Goal: Information Seeking & Learning: Learn about a topic

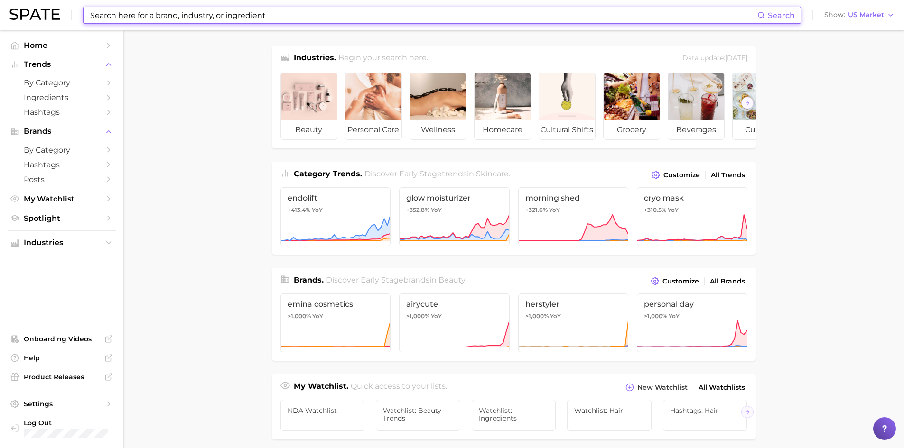
click at [145, 17] on input at bounding box center [423, 15] width 668 height 16
paste input "IamSoTrendy!"
type input "IamSoTrendy!"
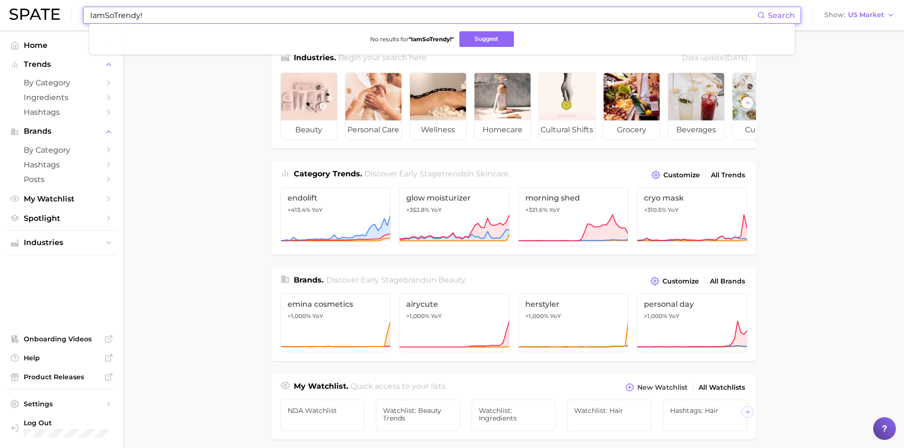
drag, startPoint x: 146, startPoint y: 17, endPoint x: 46, endPoint y: 5, distance: 100.8
click at [46, 5] on div "IamSoTrendy! Search No results for " IamSoTrendy! " Suggest Show US Market" at bounding box center [451, 15] width 885 height 30
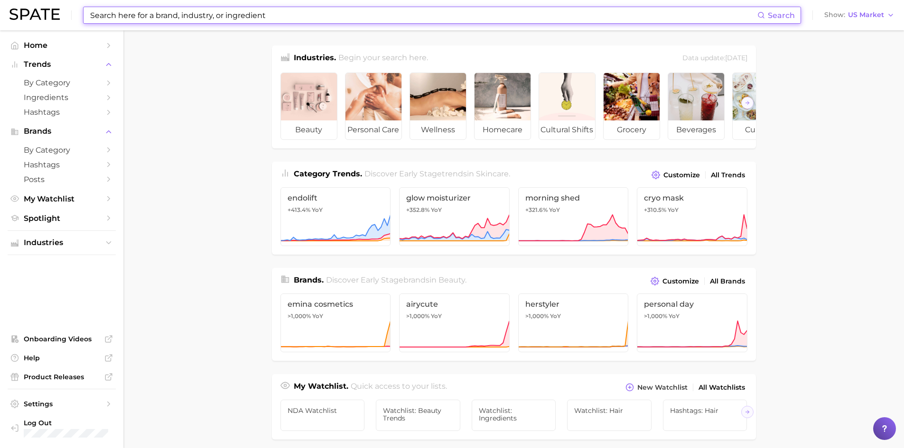
click at [130, 11] on input at bounding box center [423, 15] width 668 height 16
paste input "MINERAL OIL 350"
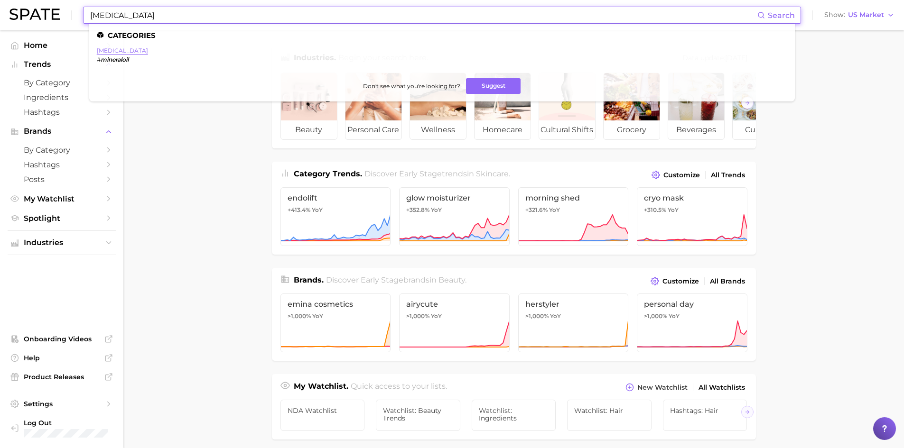
type input "MINERAL OIL"
click at [101, 49] on link "mineral oil" at bounding box center [122, 50] width 51 height 7
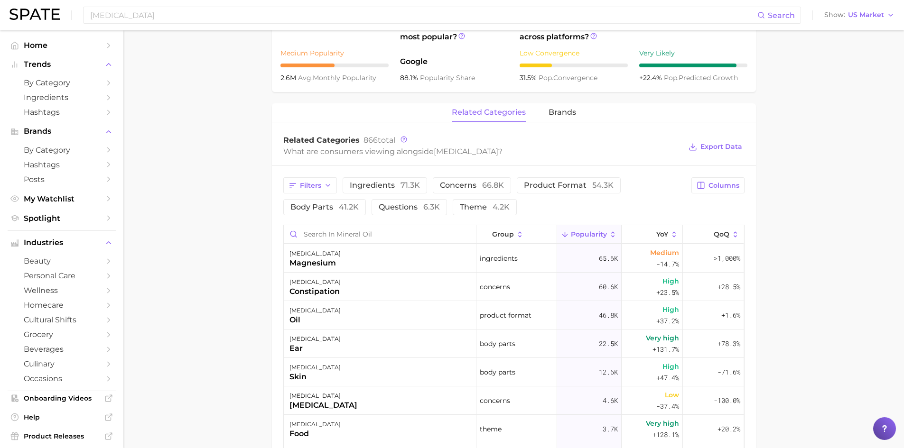
scroll to position [380, 0]
